Goal: Task Accomplishment & Management: Manage account settings

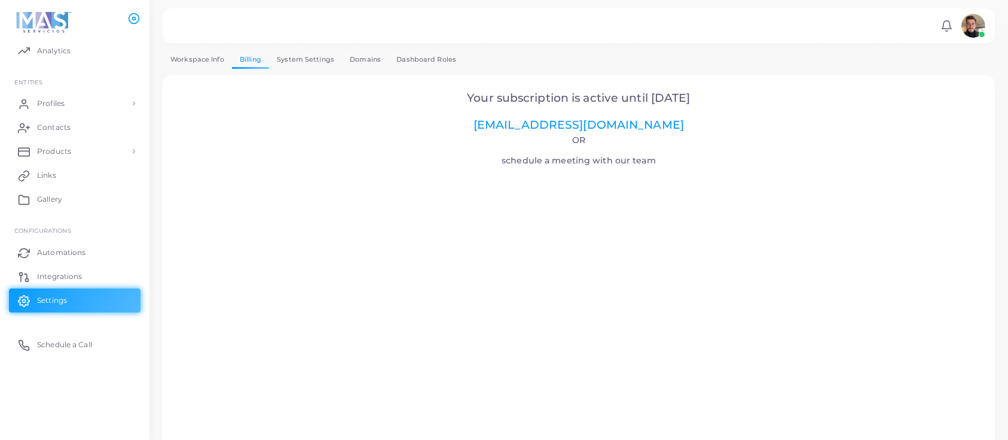
click at [605, 98] on span "Your subscription is active until [DATE]" at bounding box center [578, 98] width 223 height 14
click at [972, 32] on img at bounding box center [974, 26] width 24 height 24
click at [807, 117] on h2 "Your subscription is active until [DATE] [EMAIL_ADDRESS][DOMAIN_NAME]" at bounding box center [579, 112] width 800 height 41
click at [58, 156] on span "Products" at bounding box center [57, 151] width 34 height 11
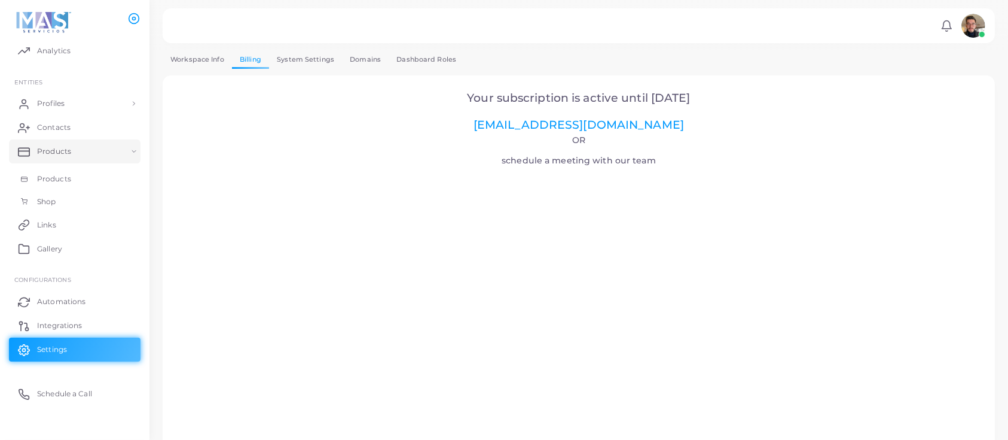
click at [593, 99] on span "Your subscription is active until [DATE]" at bounding box center [578, 98] width 223 height 14
copy span "Your subscription is active until [DATE]"
click at [742, 108] on h2 "Your subscription is active until [DATE] [EMAIL_ADDRESS][DOMAIN_NAME]" at bounding box center [579, 112] width 800 height 41
